Goal: Transaction & Acquisition: Obtain resource

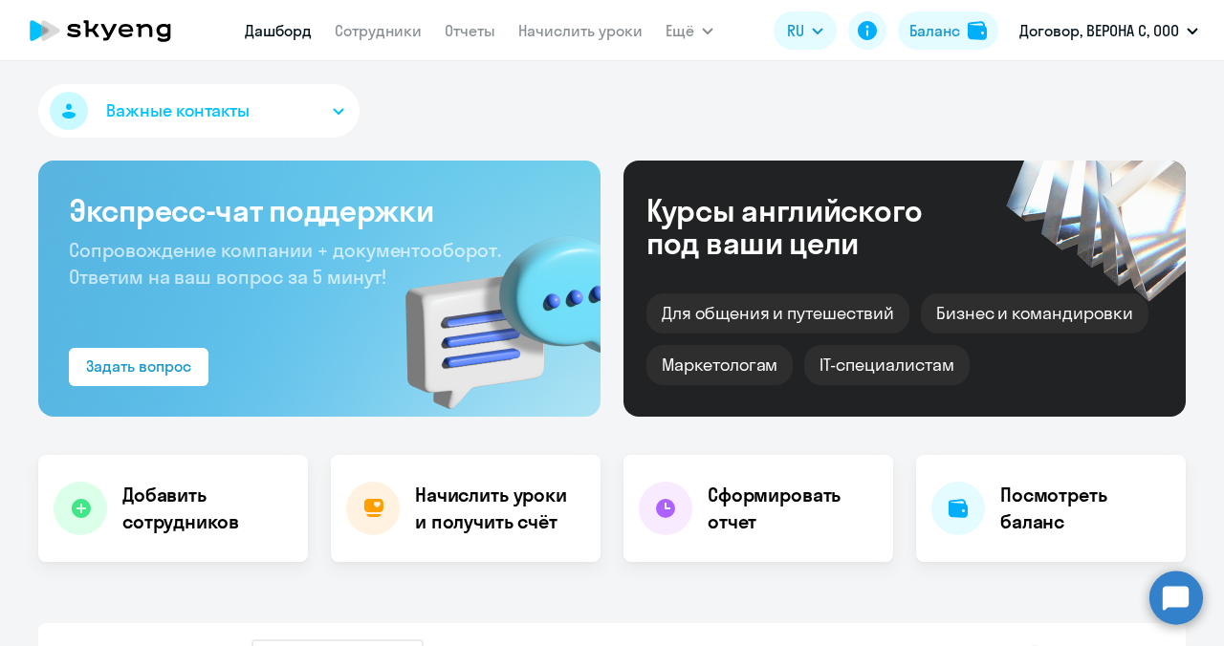
select select "30"
click at [449, 506] on h4 "Начислить уроки и получить счёт" at bounding box center [498, 509] width 166 height 54
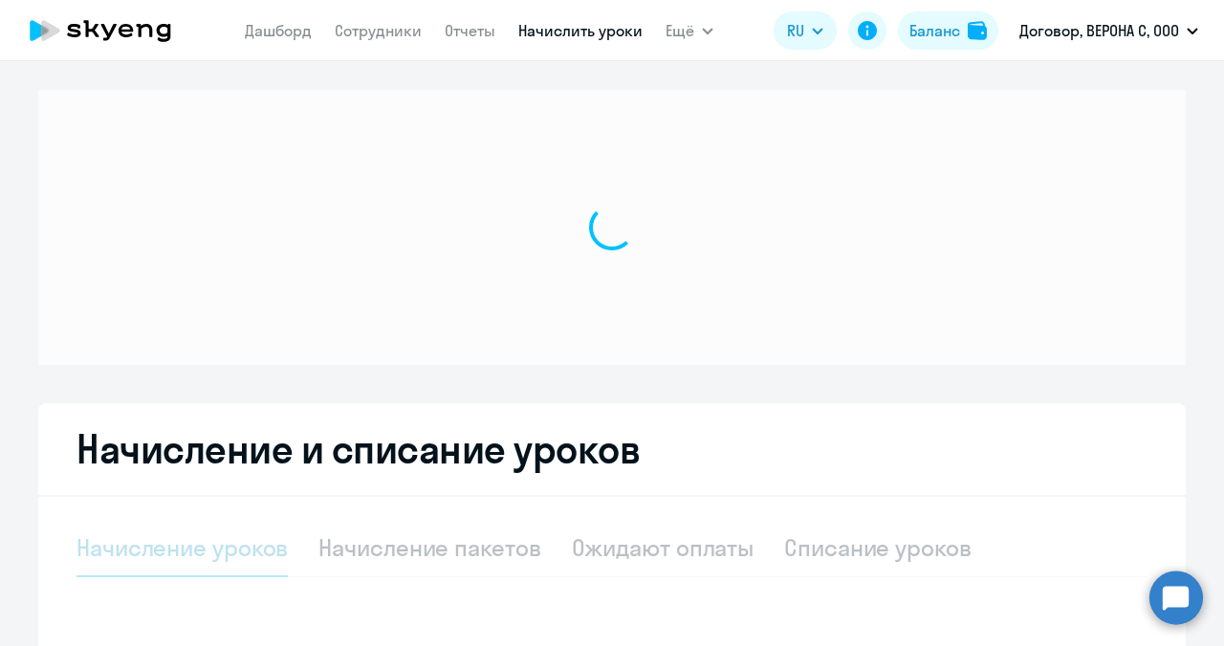
select select "10"
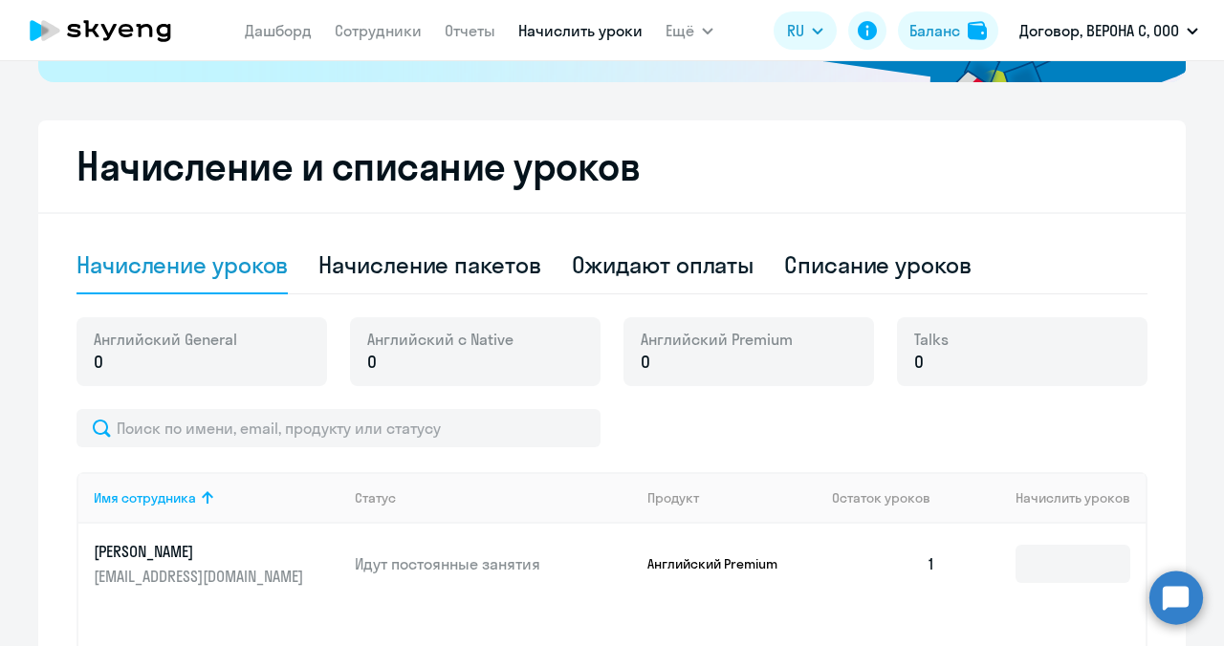
scroll to position [727, 0]
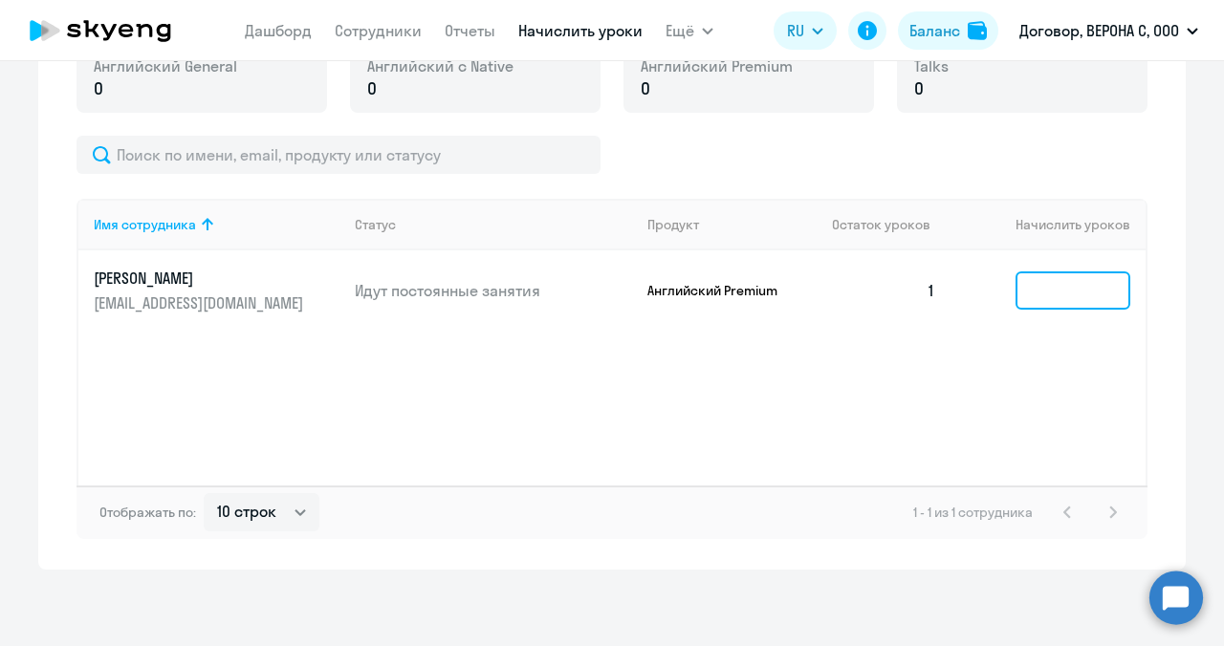
click at [1077, 296] on input at bounding box center [1072, 291] width 115 height 38
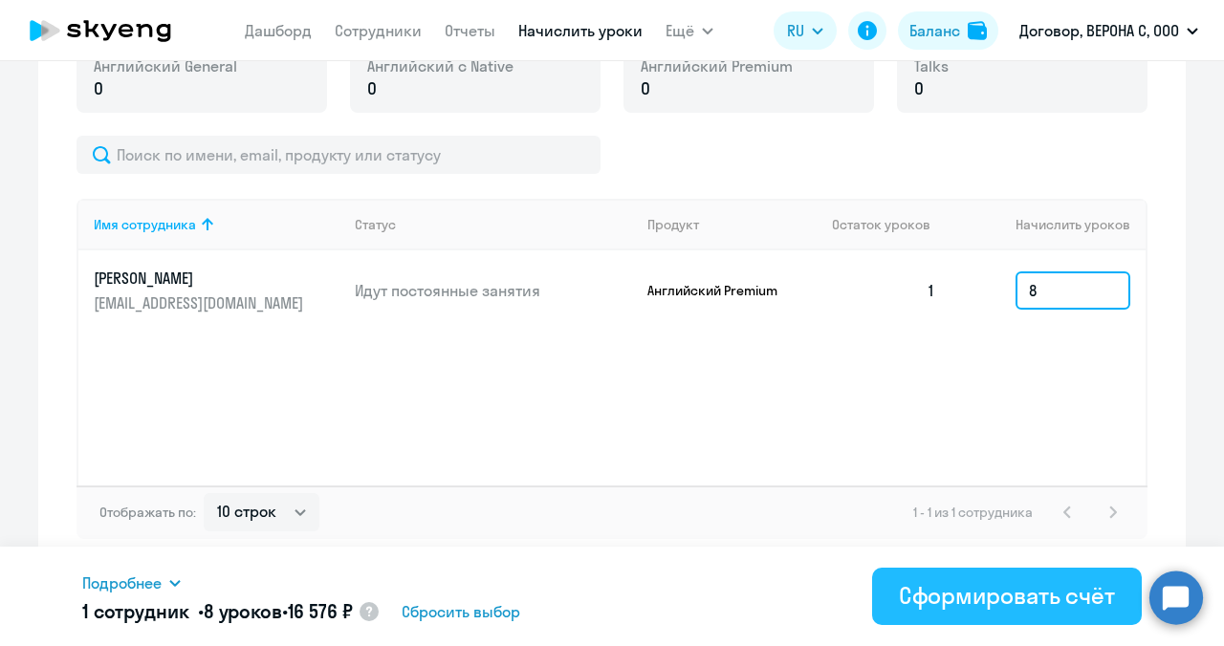
type input "8"
click at [1030, 590] on div "Сформировать счёт" at bounding box center [1007, 595] width 216 height 31
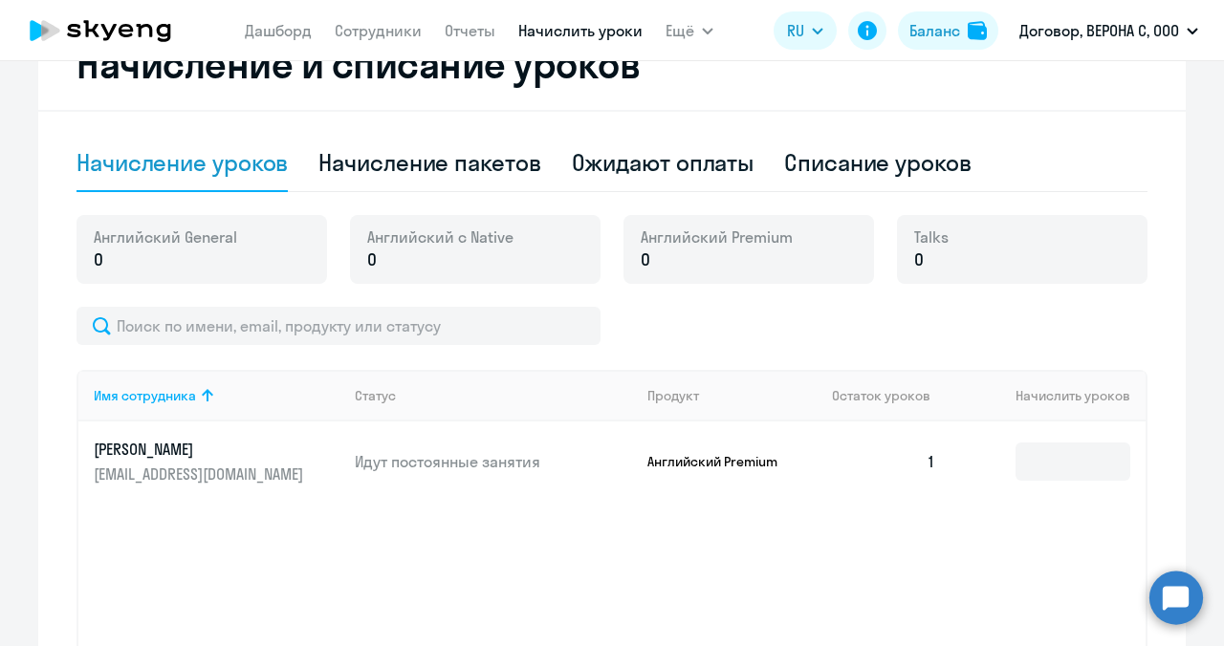
scroll to position [554, 0]
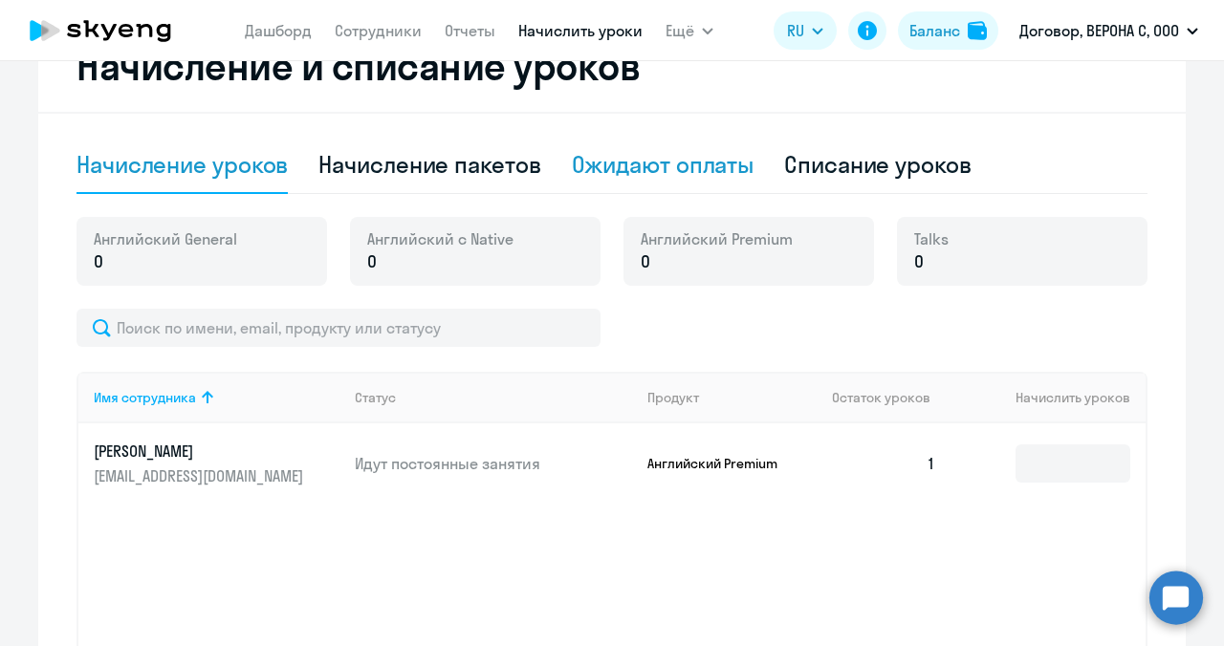
click at [654, 163] on div "Ожидают оплаты" at bounding box center [663, 164] width 183 height 31
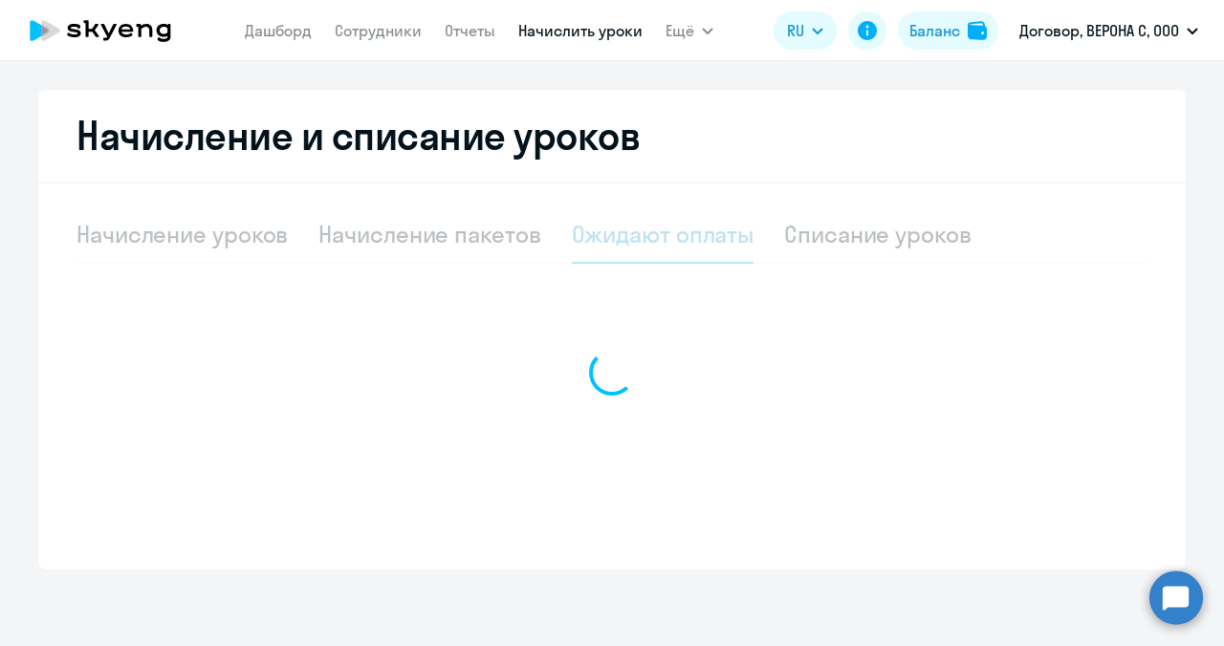
scroll to position [484, 0]
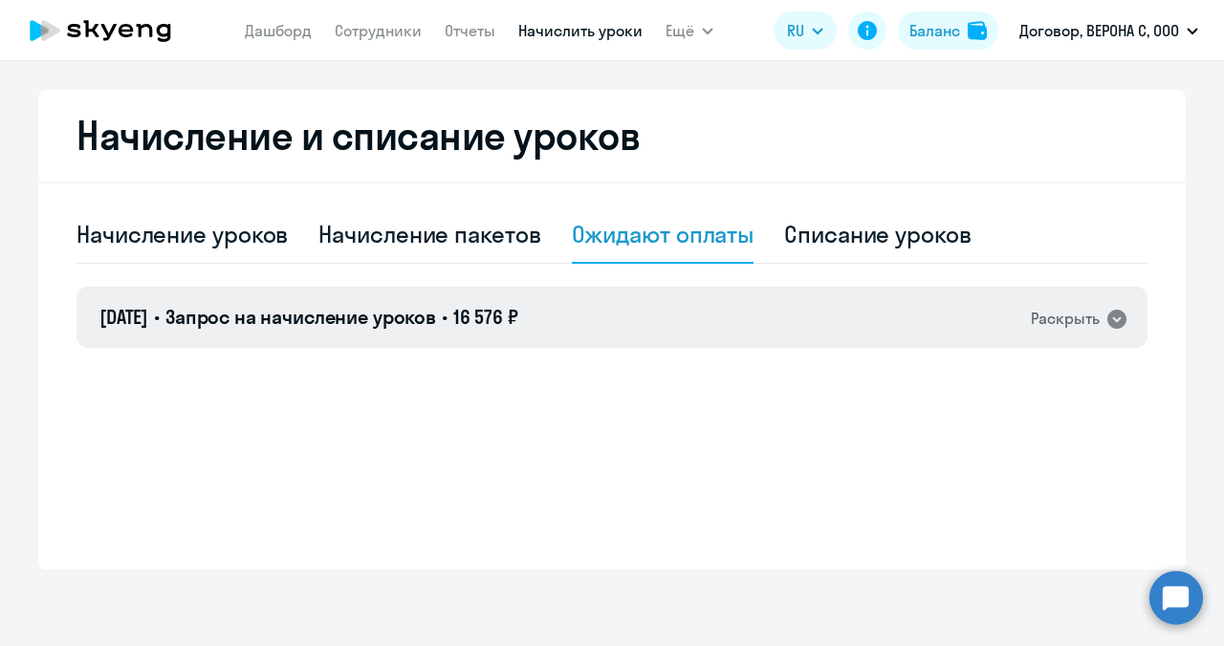
click at [1114, 327] on icon at bounding box center [1116, 319] width 23 height 23
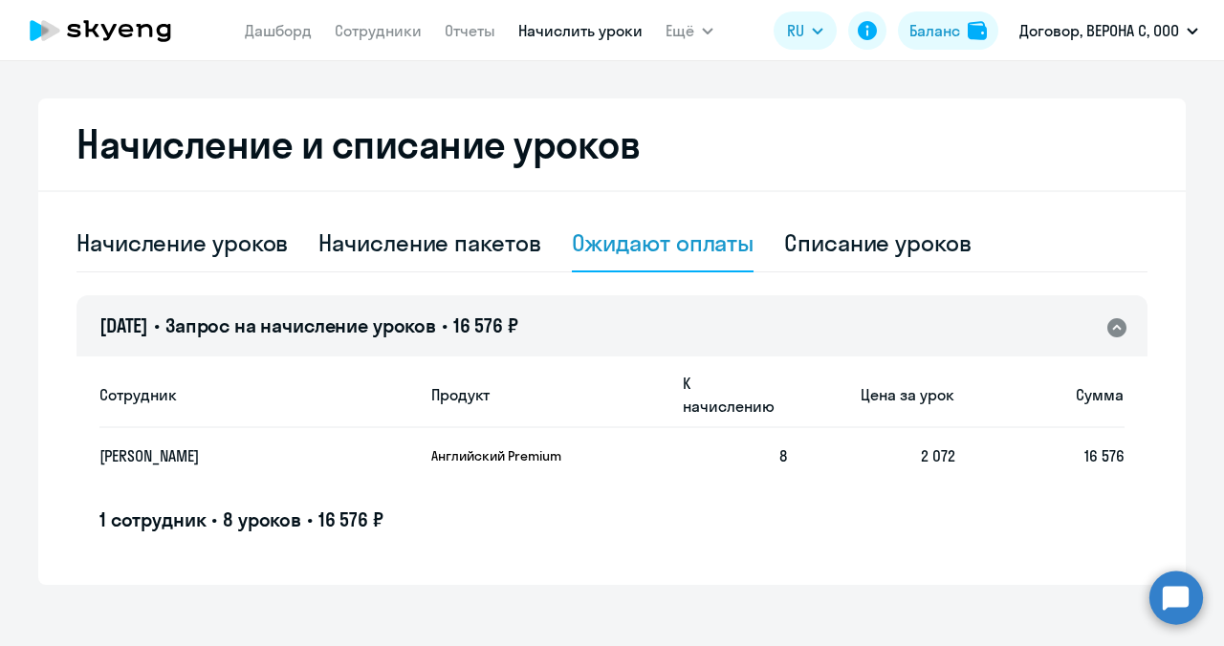
scroll to position [474, 0]
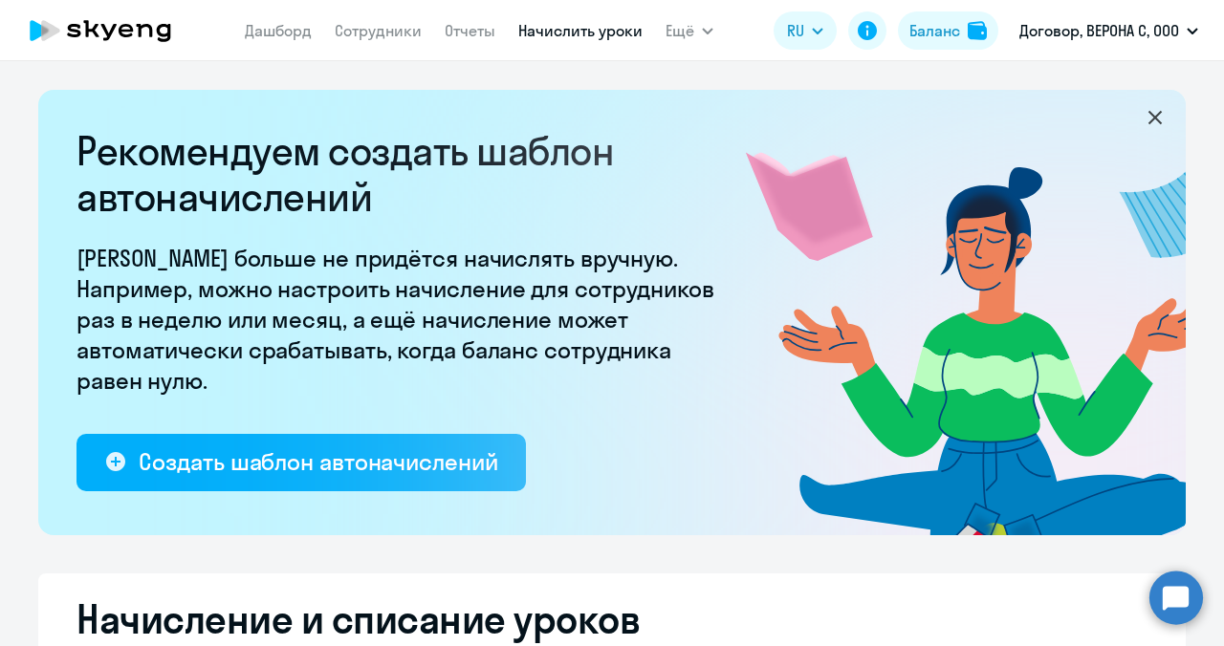
select select "10"
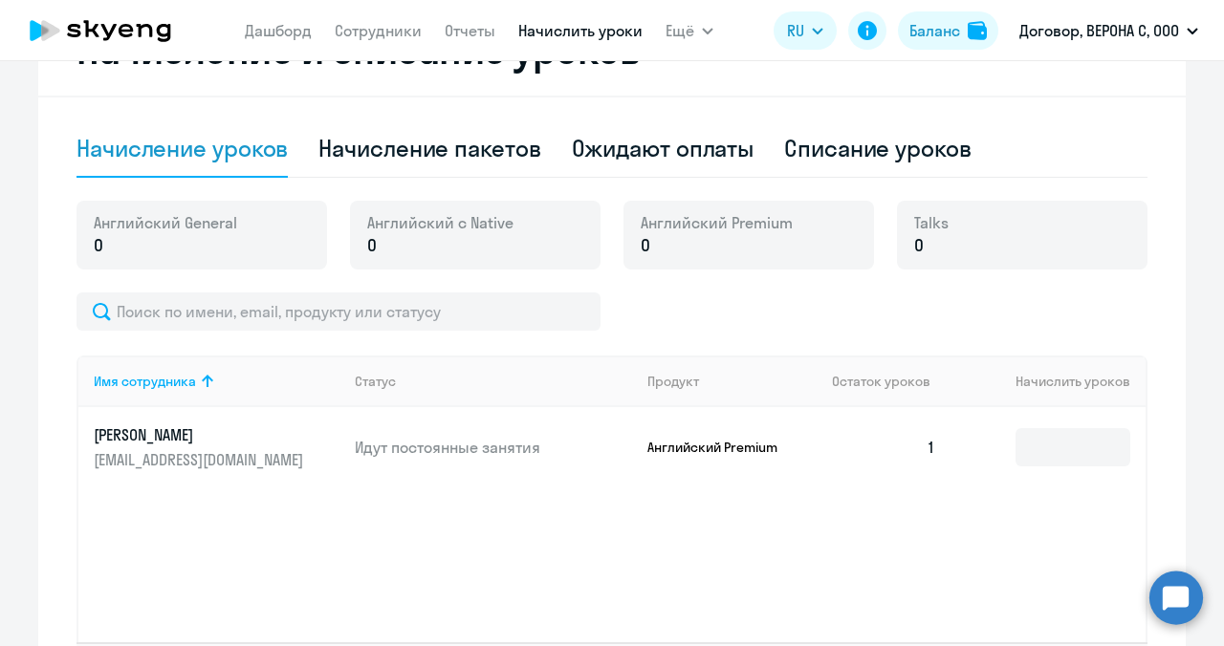
scroll to position [571, 0]
click at [664, 145] on div "Ожидают оплаты" at bounding box center [663, 147] width 183 height 31
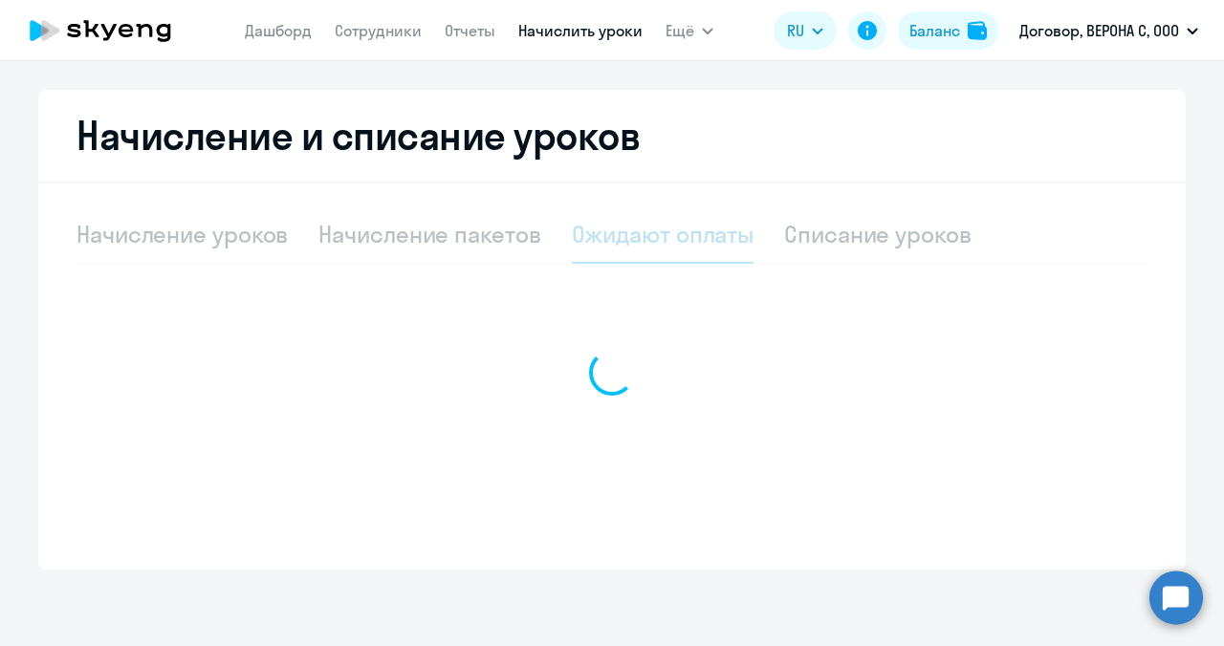
scroll to position [484, 0]
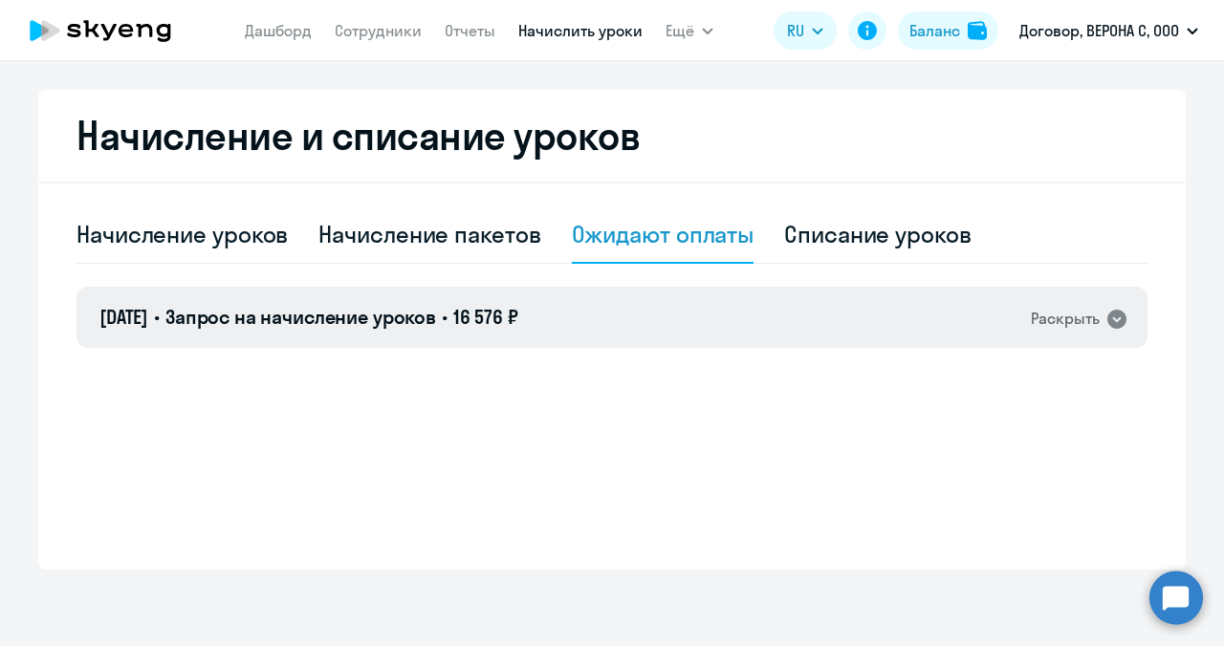
click at [1107, 320] on icon at bounding box center [1116, 319] width 19 height 19
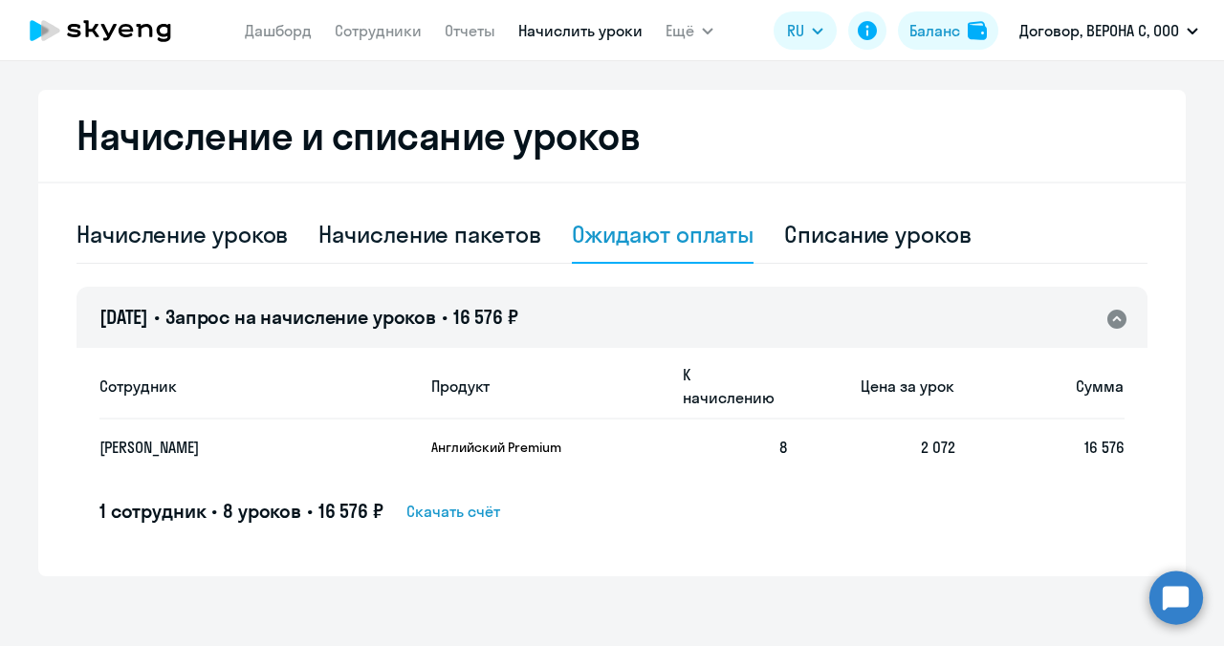
click at [478, 500] on span "Скачать счёт" at bounding box center [453, 511] width 94 height 23
click at [130, 35] on icon at bounding box center [126, 30] width 14 height 13
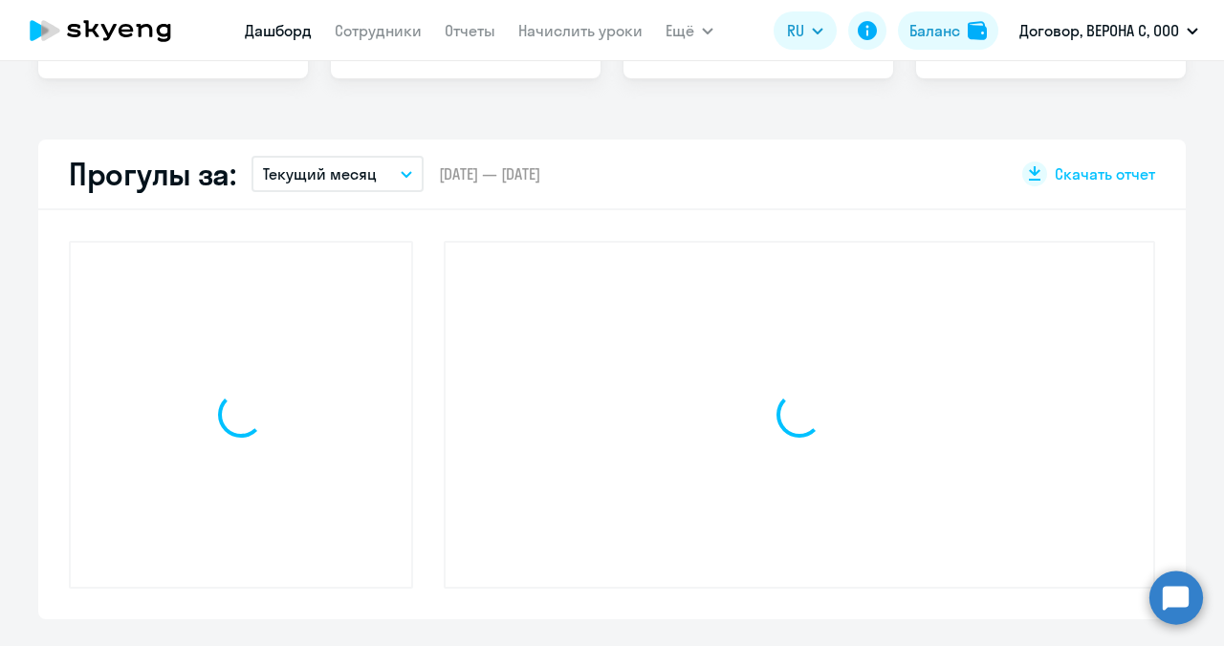
scroll to position [618, 0]
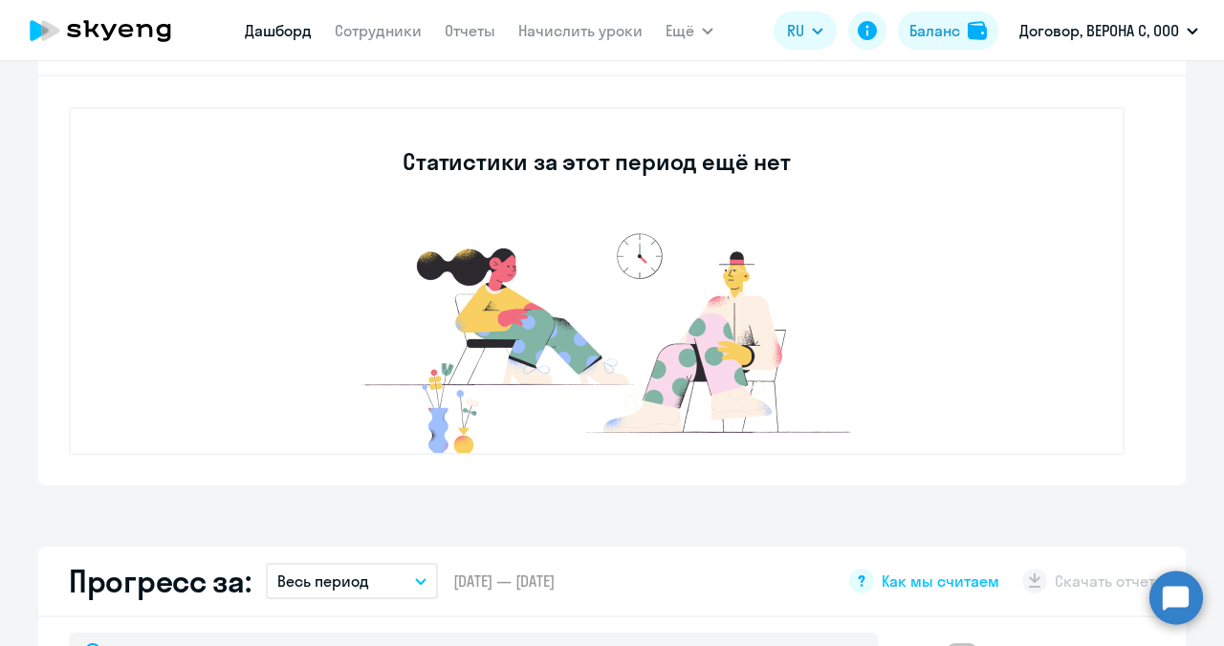
select select "30"
